Goal: Information Seeking & Learning: Check status

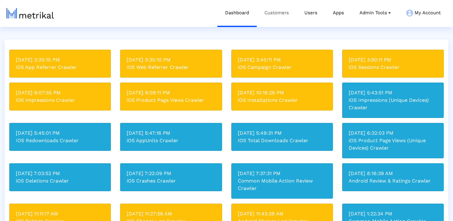
click at [281, 12] on link "Customers" at bounding box center [277, 13] width 40 height 26
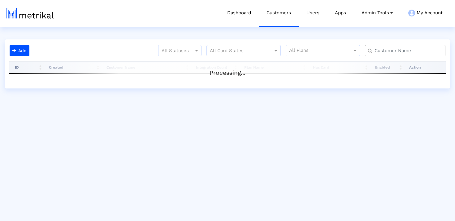
click at [403, 50] on input "text" at bounding box center [407, 50] width 73 height 7
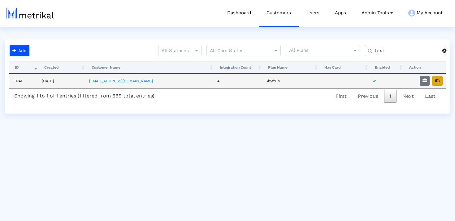
type input "text"
click at [439, 79] on icon "button" at bounding box center [437, 80] width 5 height 4
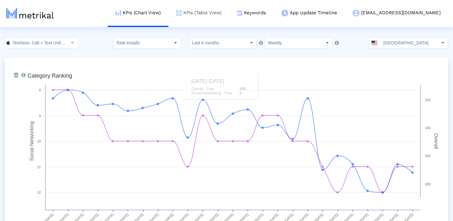
click at [229, 12] on link "KPIs (Table View)" at bounding box center [199, 13] width 61 height 26
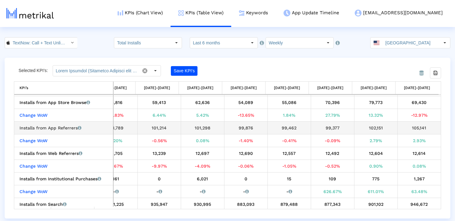
scroll to position [29, 759]
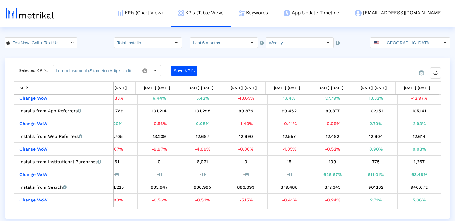
click at [41, 35] on html "KPIs (Chart View) KPIs (Table View) Keywords App Update Timeline [EMAIL_ADDRESS…" at bounding box center [227, 109] width 455 height 218
click at [41, 40] on input "TextNow: Call + Text Unlimited < 314716233 >" at bounding box center [38, 42] width 56 height 11
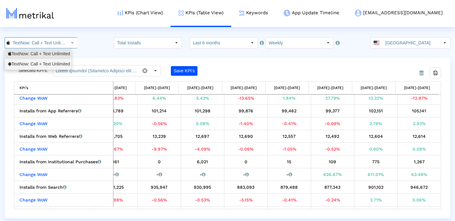
click at [41, 61] on div "TextNow: Call + Text Unlimited <com.enflick.android.TextNow>" at bounding box center [38, 64] width 60 height 6
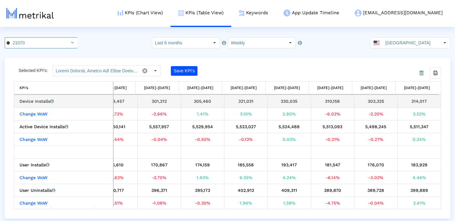
click at [422, 99] on div "314,017" at bounding box center [419, 101] width 39 height 8
copy tbody "314,017 Change WoW"
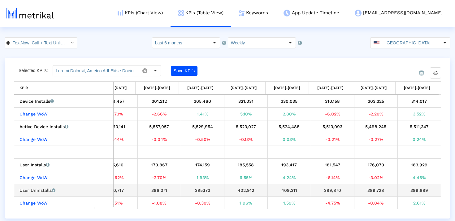
click at [417, 191] on div "399,889" at bounding box center [419, 190] width 39 height 8
copy div "399,889"
